Goal: Check status: Check status

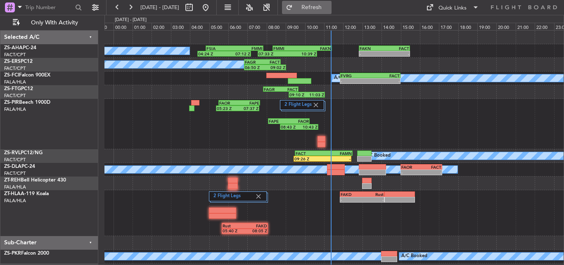
click at [329, 9] on span "Refresh" at bounding box center [312, 8] width 35 height 6
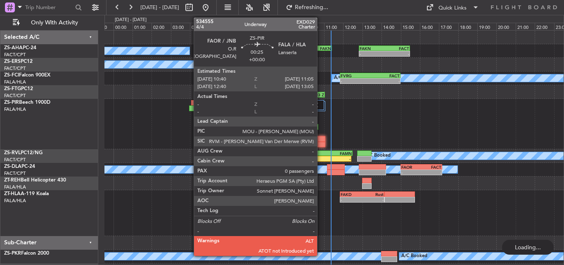
click at [321, 137] on div "2 Flight Legs 05:23 Z 07:37 Z FAOR 05:30 Z FAPE 07:40 Z 08:43 Z 10:43 Z FAPE 08…" at bounding box center [334, 124] width 459 height 50
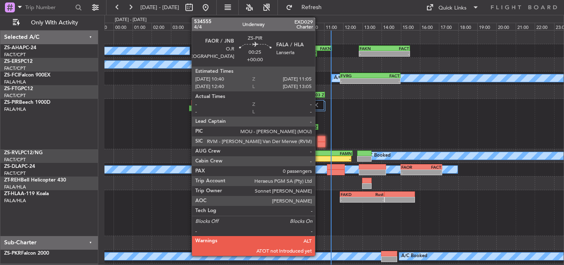
click at [319, 142] on div at bounding box center [322, 145] width 8 height 6
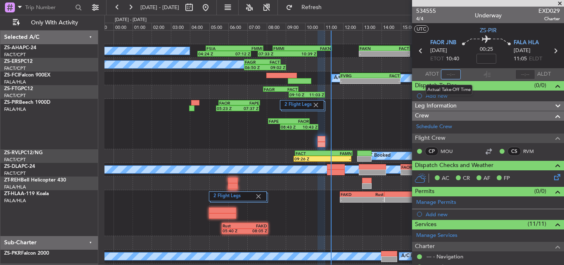
click at [448, 75] on input "text" at bounding box center [451, 74] width 20 height 10
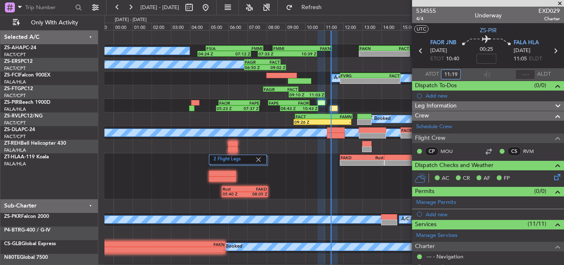
type input "11:19"
click at [563, 3] on span at bounding box center [560, 3] width 8 height 7
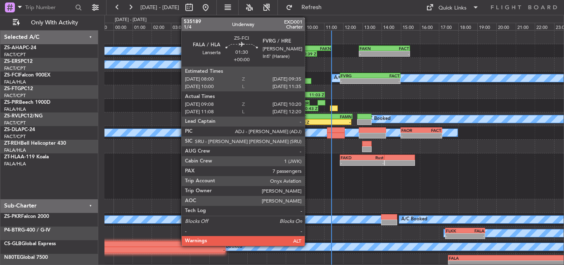
click at [309, 81] on div at bounding box center [299, 81] width 23 height 6
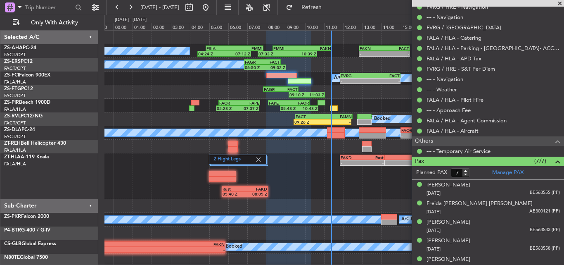
scroll to position [332, 0]
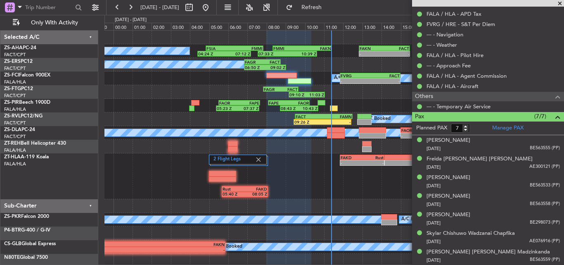
click at [558, 3] on span at bounding box center [560, 3] width 8 height 7
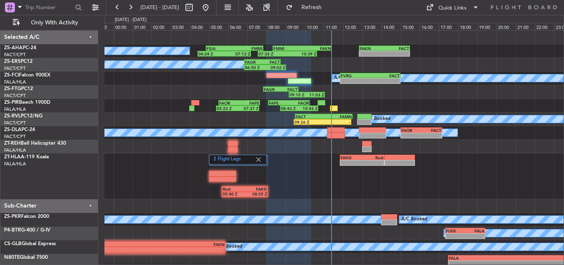
type input "0"
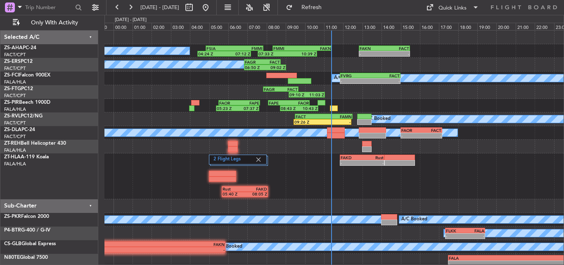
scroll to position [0, 0]
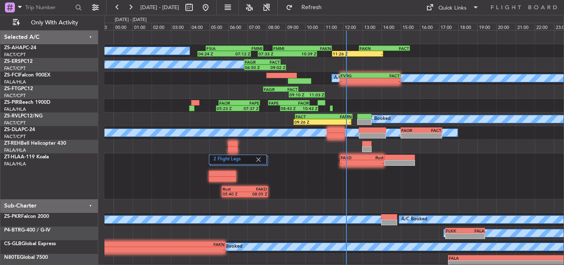
click at [312, 171] on div "2 Flight Legs - - FAKD 11:50 Z Rust 14:10 Z Rust 05:40 Z FAKD 08:05 Z" at bounding box center [334, 176] width 459 height 46
click at [131, 4] on button at bounding box center [130, 7] width 13 height 13
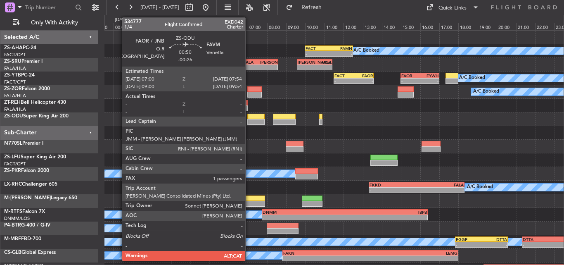
click at [249, 117] on div at bounding box center [255, 117] width 17 height 6
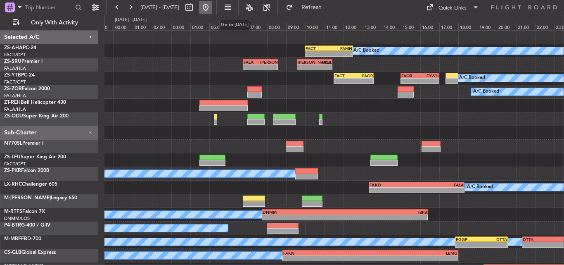
click at [212, 8] on button at bounding box center [205, 7] width 13 height 13
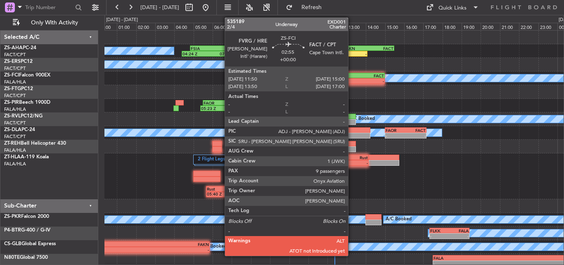
click at [352, 80] on div "-" at bounding box center [340, 80] width 30 height 5
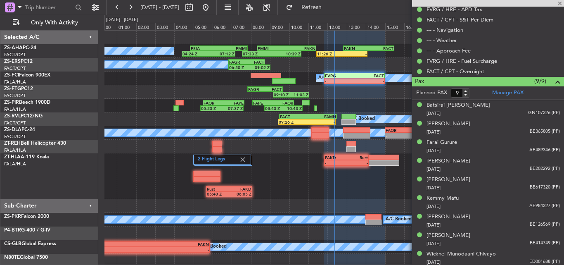
scroll to position [338, 0]
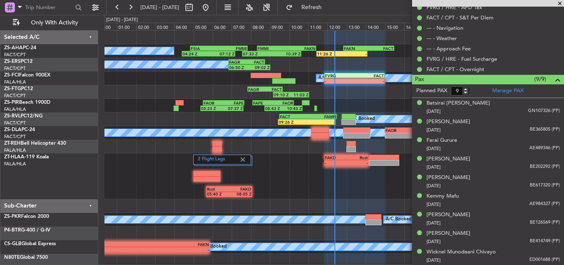
click at [558, 1] on span at bounding box center [560, 3] width 8 height 7
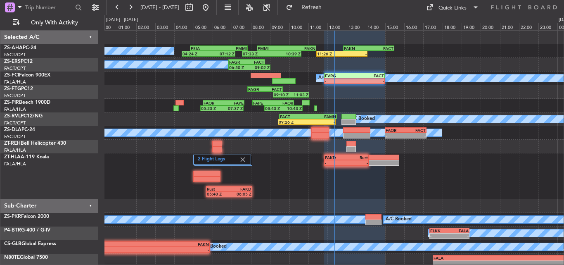
type input "0"
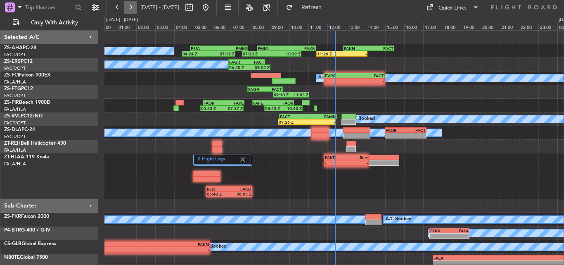
click at [133, 5] on button at bounding box center [130, 7] width 13 height 13
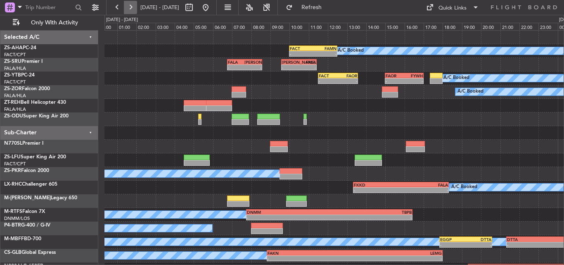
click at [133, 3] on button at bounding box center [130, 7] width 13 height 13
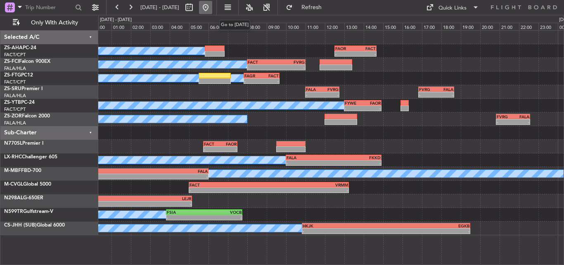
click at [212, 5] on button at bounding box center [205, 7] width 13 height 13
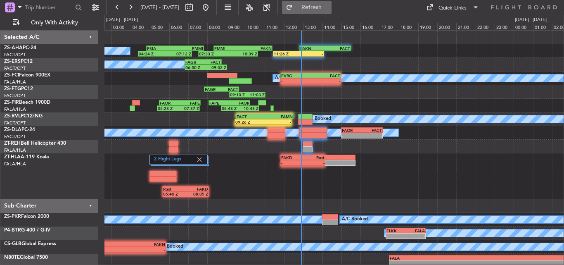
click at [329, 10] on span "Refresh" at bounding box center [312, 8] width 35 height 6
click at [329, 9] on span "Refreshing..." at bounding box center [312, 8] width 35 height 6
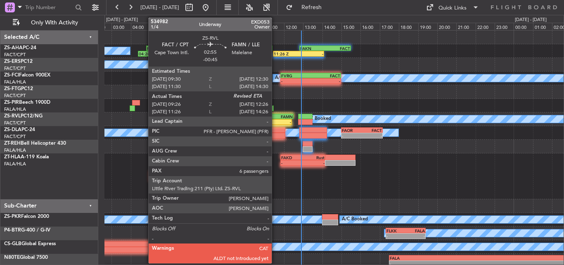
click at [276, 121] on div "-" at bounding box center [278, 121] width 28 height 5
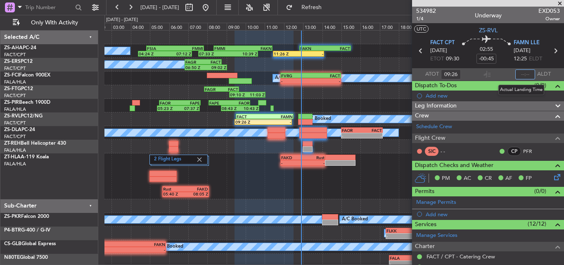
click at [521, 74] on input "text" at bounding box center [525, 74] width 20 height 10
type input "12:20"
click at [560, 3] on span at bounding box center [560, 3] width 8 height 7
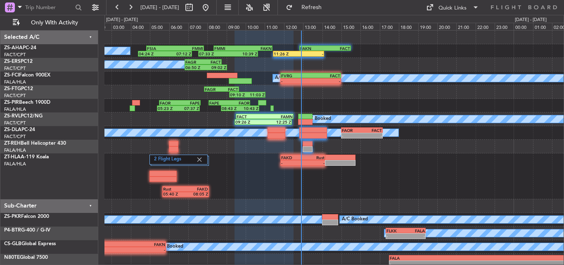
type input "0"
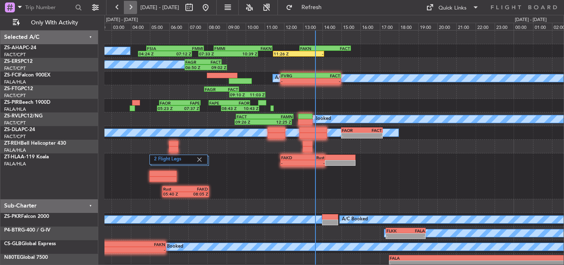
click at [128, 9] on button at bounding box center [130, 7] width 13 height 13
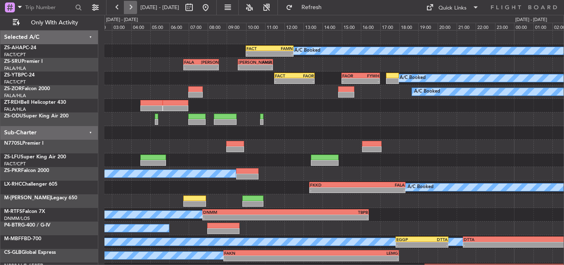
click at [130, 7] on button at bounding box center [130, 7] width 13 height 13
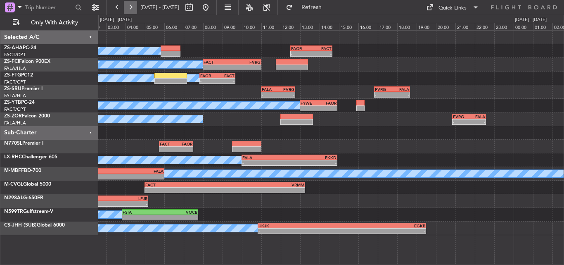
click at [132, 7] on button at bounding box center [130, 7] width 13 height 13
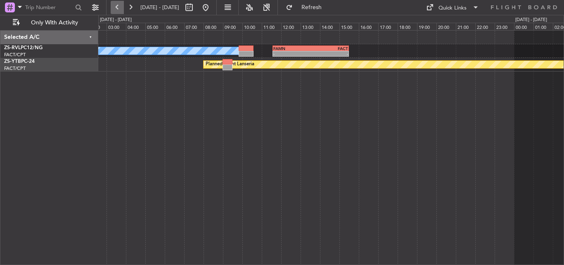
click at [121, 8] on button at bounding box center [117, 7] width 13 height 13
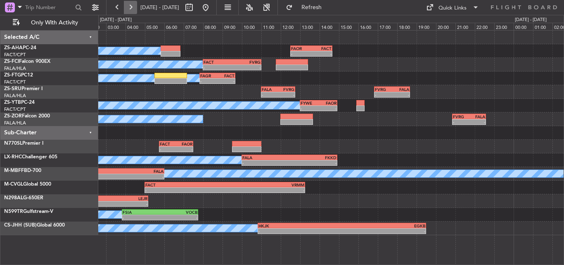
click at [131, 5] on button at bounding box center [130, 7] width 13 height 13
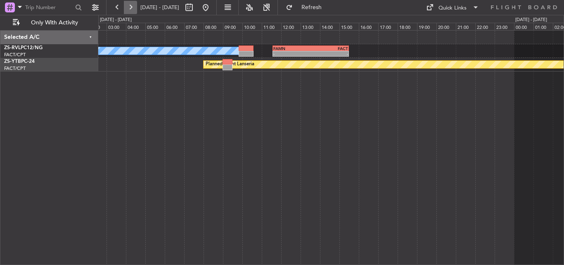
click at [131, 10] on button at bounding box center [130, 7] width 13 height 13
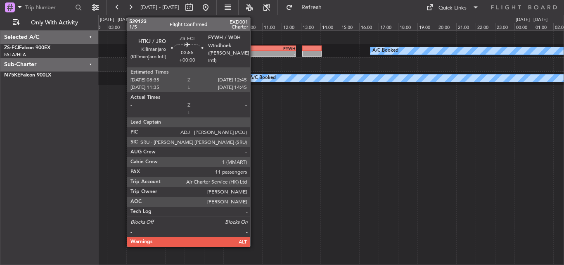
click at [254, 46] on div "HTKJ" at bounding box center [236, 48] width 40 height 5
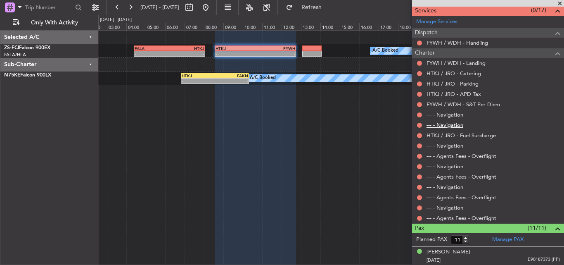
scroll to position [271, 0]
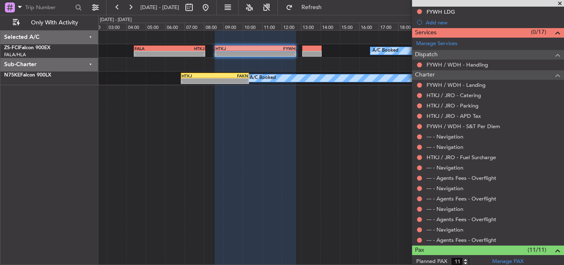
click at [561, 2] on span at bounding box center [560, 3] width 8 height 7
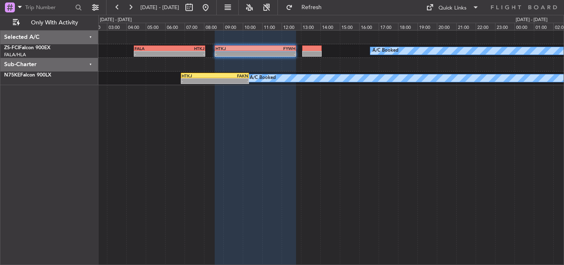
type input "0"
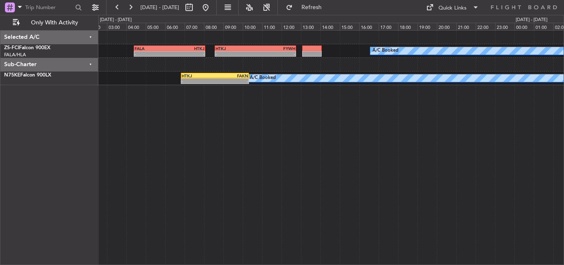
scroll to position [0, 0]
click at [130, 8] on button at bounding box center [130, 7] width 13 height 13
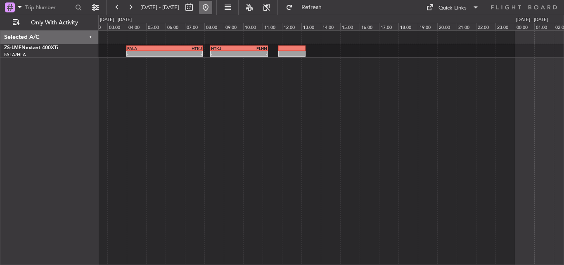
click at [212, 8] on button at bounding box center [205, 7] width 13 height 13
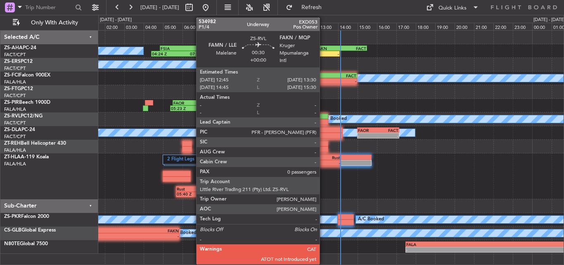
click at [323, 119] on div at bounding box center [321, 122] width 15 height 6
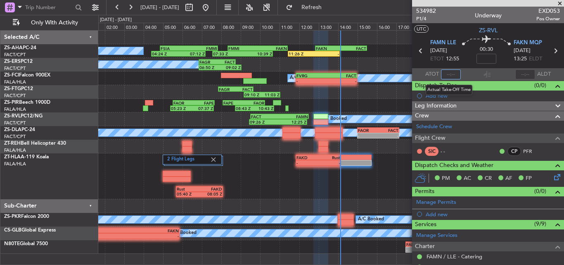
click at [455, 75] on input "text" at bounding box center [451, 74] width 20 height 10
type input "13:10"
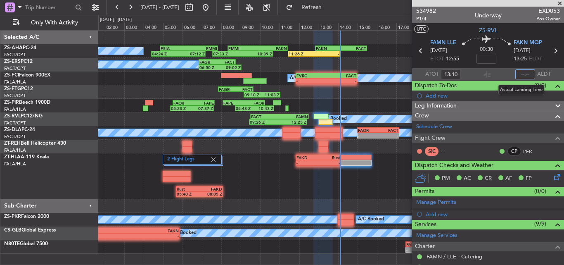
click at [516, 75] on input "text" at bounding box center [525, 74] width 20 height 10
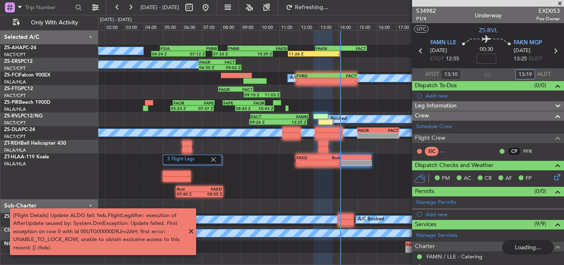
click at [396, 52] on div "A/C Booked 04:24 Z 07:12 Z FSIA 04:50 Z FMMI 07:50 Z 07:33 Z 10:39 Z FMMI 08:20…" at bounding box center [331, 51] width 466 height 14
click at [329, 8] on span "Refresh" at bounding box center [312, 8] width 35 height 6
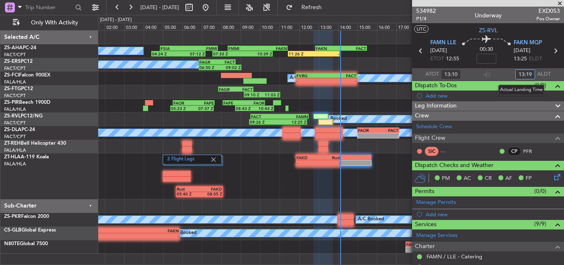
click at [530, 74] on input "13:19" at bounding box center [525, 74] width 20 height 10
type input "13:19"
click at [564, 3] on span at bounding box center [560, 3] width 8 height 7
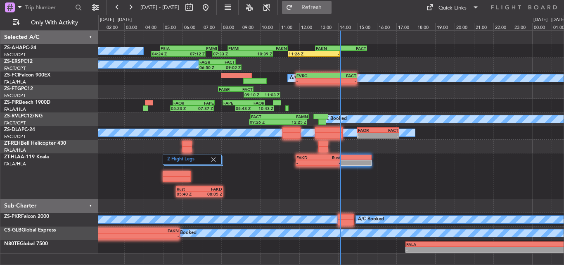
click at [329, 6] on span "Refresh" at bounding box center [312, 8] width 35 height 6
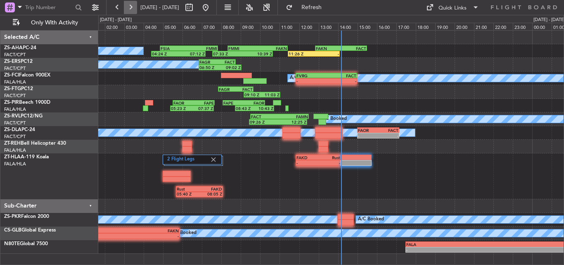
click at [129, 8] on button at bounding box center [130, 7] width 13 height 13
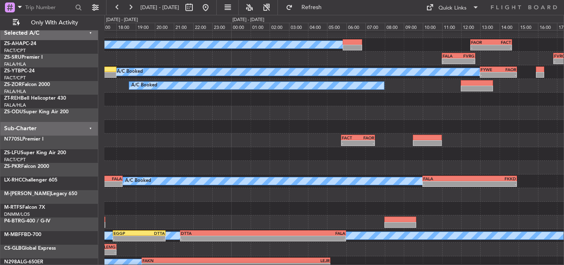
scroll to position [6, 0]
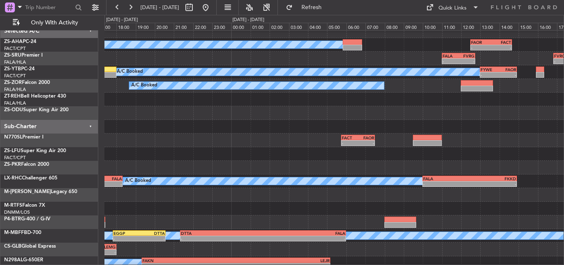
click at [145, 173] on div at bounding box center [334, 168] width 459 height 14
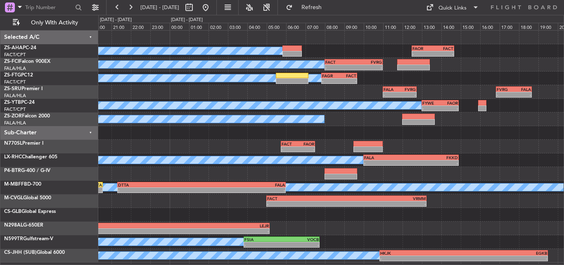
click at [253, 167] on div "A/C Booked - - FAOR 12:30 Z FACT 14:40 Z A/C Booked - - FACT 08:00 Z FVRG 11:00…" at bounding box center [331, 147] width 466 height 232
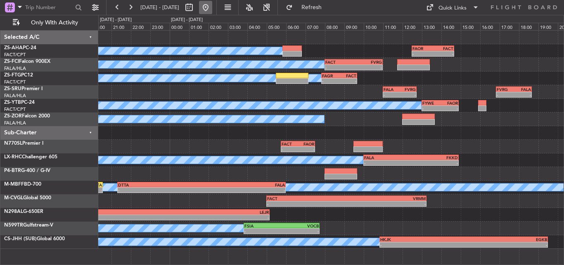
click at [212, 4] on button at bounding box center [205, 7] width 13 height 13
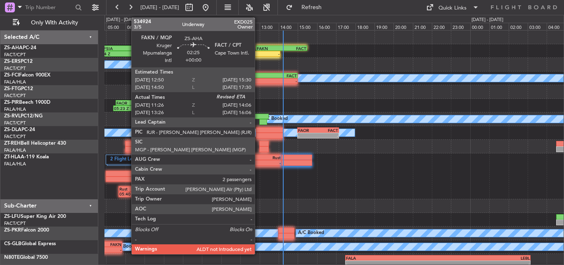
click at [259, 54] on div "-" at bounding box center [267, 53] width 25 height 5
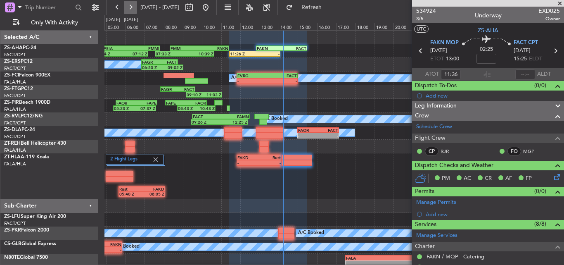
click at [130, 8] on button at bounding box center [130, 7] width 13 height 13
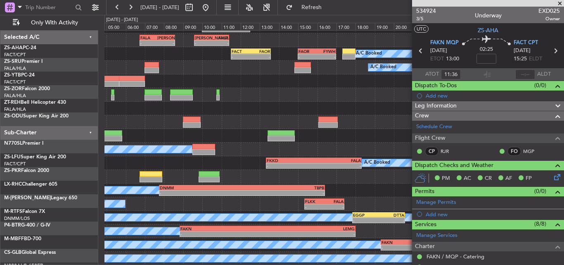
scroll to position [24, 0]
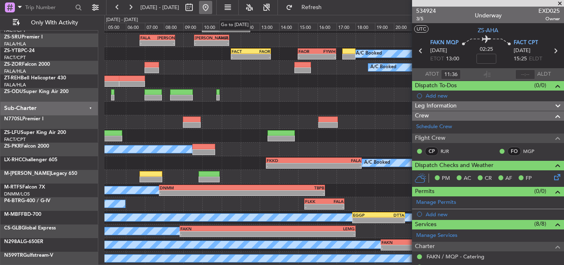
click at [212, 9] on button at bounding box center [205, 7] width 13 height 13
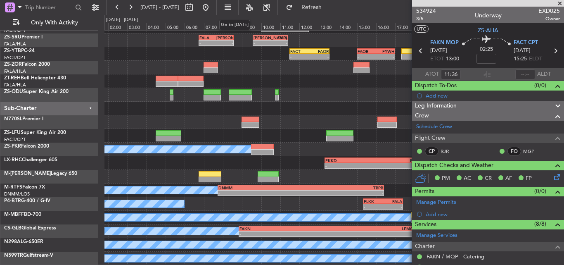
scroll to position [0, 0]
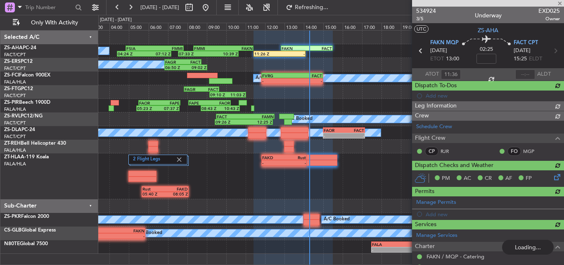
type input "14:16"
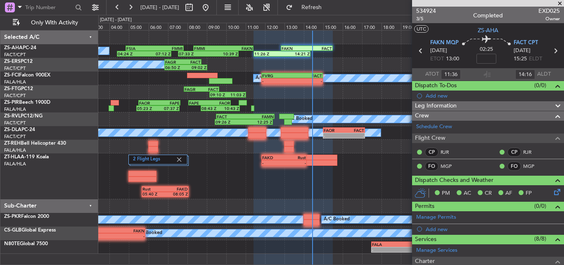
drag, startPoint x: 563, startPoint y: 2, endPoint x: 558, endPoint y: 2, distance: 5.4
click at [563, 2] on span at bounding box center [560, 3] width 8 height 7
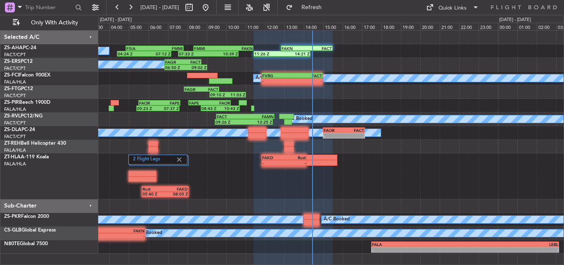
type input "0"
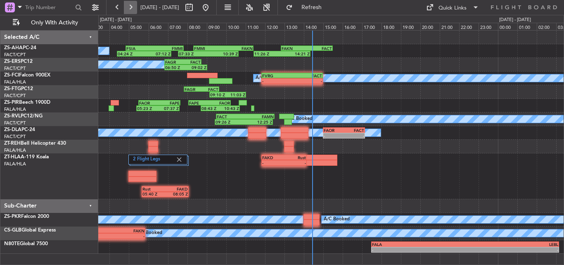
click at [130, 1] on button at bounding box center [130, 7] width 13 height 13
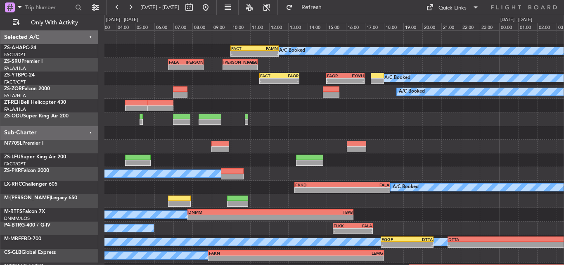
click at [336, 0] on fb-refresh-button "Refresh" at bounding box center [307, 7] width 58 height 15
click at [329, 5] on span "Refresh" at bounding box center [312, 8] width 35 height 6
click at [212, 6] on button at bounding box center [205, 7] width 13 height 13
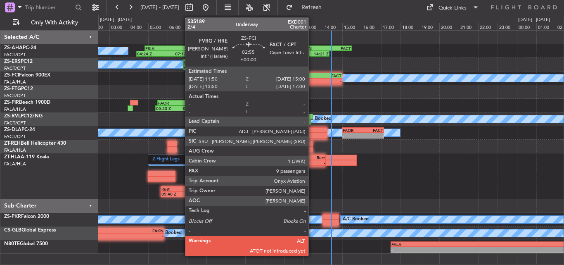
click at [312, 76] on div "FACT" at bounding box center [326, 75] width 30 height 5
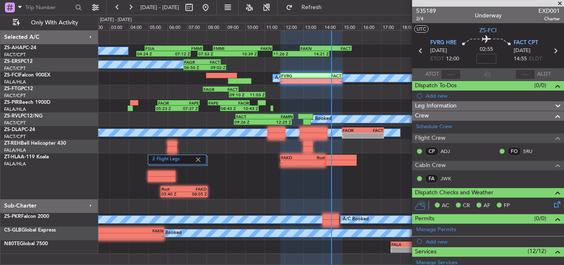
click at [559, 3] on span at bounding box center [560, 3] width 8 height 7
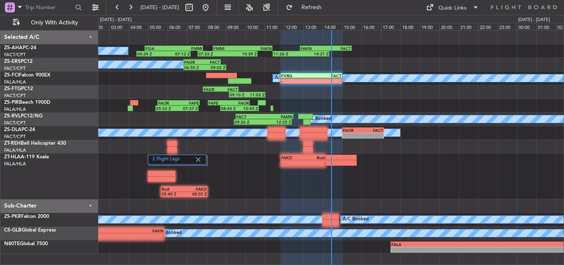
type input "0"
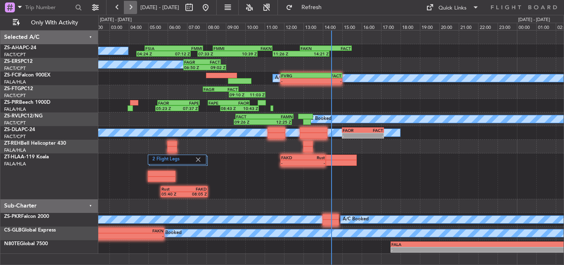
click at [135, 5] on button at bounding box center [130, 7] width 13 height 13
